Goal: Task Accomplishment & Management: Use online tool/utility

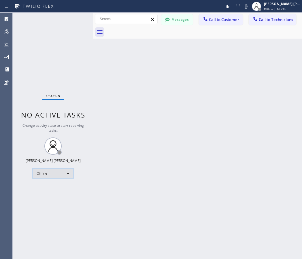
click at [48, 171] on div "Offline" at bounding box center [53, 173] width 40 height 9
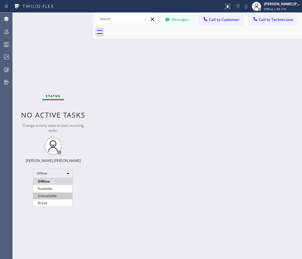
click at [46, 195] on li "Unavailable" at bounding box center [52, 196] width 39 height 7
click at [225, 20] on span "Call to Customer" at bounding box center [224, 19] width 30 height 5
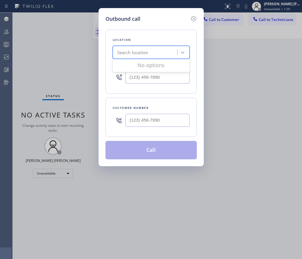
click at [132, 53] on div "Search location" at bounding box center [132, 52] width 31 height 7
click at [138, 78] on input "(___) ___-____" at bounding box center [157, 77] width 64 height 13
paste input "727) 410-3605"
type input "(727) 410-3605"
click at [193, 17] on icon at bounding box center [193, 18] width 7 height 7
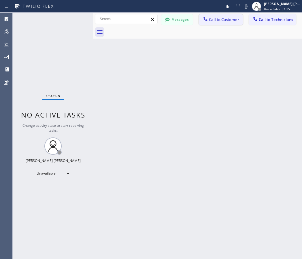
click at [226, 21] on span "Call to Customer" at bounding box center [224, 19] width 30 height 5
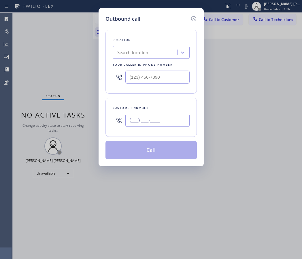
click at [142, 119] on input "(___) ___-____" at bounding box center [157, 120] width 64 height 13
paste input "727) 410-3605"
type input "(727) 410-3605"
click at [147, 59] on div "Location Search location Your caller id phone number" at bounding box center [150, 62] width 91 height 64
click at [146, 53] on div "Search location" at bounding box center [132, 52] width 31 height 7
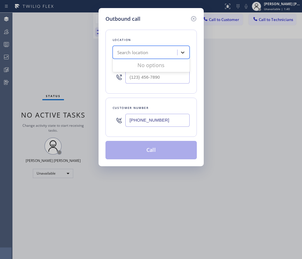
click at [181, 53] on icon at bounding box center [183, 53] width 6 height 6
type input "(___) ___-____"
click at [169, 75] on input "(___) ___-____" at bounding box center [157, 77] width 64 height 13
click at [126, 135] on div "Customer number (727) 410-3605" at bounding box center [150, 117] width 91 height 39
click at [193, 17] on icon at bounding box center [193, 18] width 7 height 7
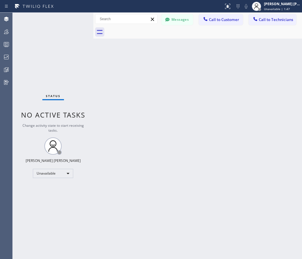
click at [118, 24] on div at bounding box center [126, 19] width 63 height 10
click at [115, 20] on input "text" at bounding box center [126, 18] width 62 height 9
paste input "(727) 410-3605"
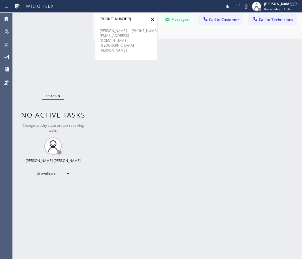
type input "(727) 410-3605"
click at [111, 33] on span "Jack Rice" at bounding box center [110, 30] width 21 height 5
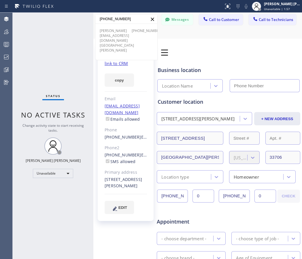
click at [118, 39] on span "jayrice@jackriceinsurance.com" at bounding box center [126, 38] width 53 height 10
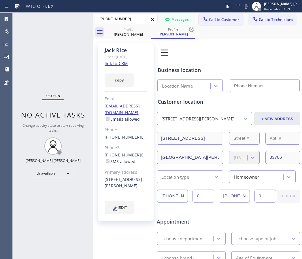
click at [218, 22] on span "Call to Customer" at bounding box center [224, 19] width 30 height 5
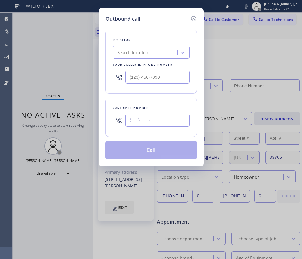
click at [159, 118] on input "(___) ___-____" at bounding box center [157, 120] width 64 height 13
paste input "727) 410-3605"
type input "(727) 410-3605"
click at [158, 53] on div "Search location" at bounding box center [145, 53] width 63 height 10
click at [172, 53] on div "Search location" at bounding box center [145, 53] width 63 height 10
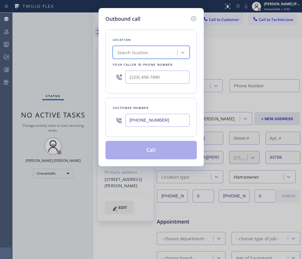
type input "(___) ___-____"
click at [175, 78] on input "(___) ___-____" at bounding box center [157, 77] width 64 height 13
click at [239, 57] on div "Outbound call Location Search location Your caller id phone number Customer num…" at bounding box center [151, 129] width 302 height 259
click at [195, 18] on icon at bounding box center [193, 18] width 7 height 7
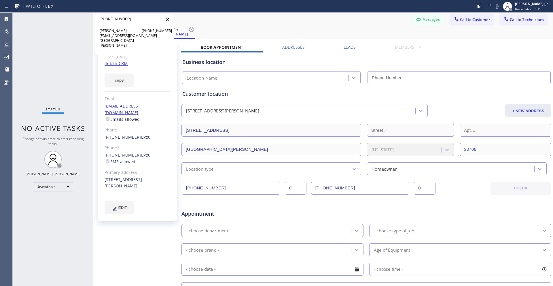
click at [167, 19] on icon at bounding box center [167, 19] width 7 height 7
click at [168, 18] on icon at bounding box center [167, 19] width 7 height 7
click at [302, 30] on div "Profile Jack Rice Profile Jack Rice" at bounding box center [329, 32] width 447 height 13
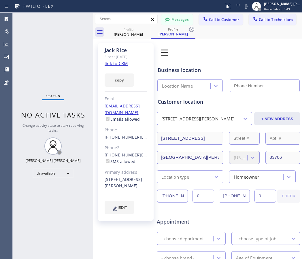
click at [151, 19] on icon at bounding box center [152, 19] width 3 height 3
click at [192, 28] on icon at bounding box center [191, 29] width 7 height 7
click at [149, 31] on icon at bounding box center [146, 29] width 5 height 5
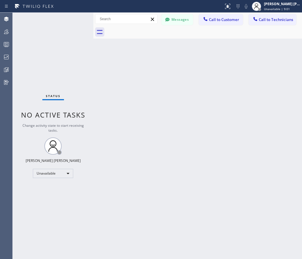
click at [125, 59] on div "Back to Dashboard Change Sender ID Customers Technicians Select a contact Outbo…" at bounding box center [197, 136] width 209 height 246
click at [172, 133] on div "Back to Dashboard Change Sender ID Customers Technicians Select a contact Outbo…" at bounding box center [197, 136] width 209 height 246
